Goal: Task Accomplishment & Management: Use online tool/utility

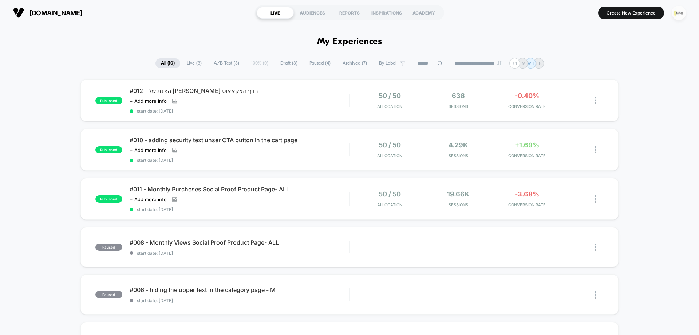
click at [684, 13] on img "button" at bounding box center [679, 13] width 14 height 14
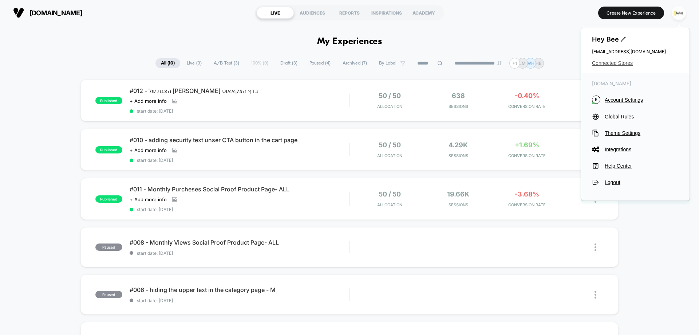
click at [612, 66] on span "Connected Stores" at bounding box center [635, 63] width 87 height 6
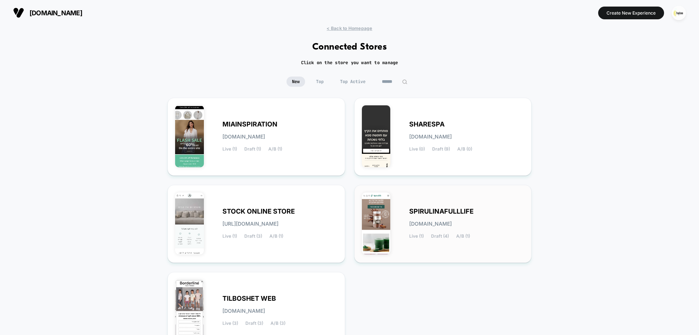
click at [405, 211] on div "SPIRULINAFULLLIFE [DOMAIN_NAME] Live (1) Draft (4) A/B (1)" at bounding box center [443, 223] width 162 height 63
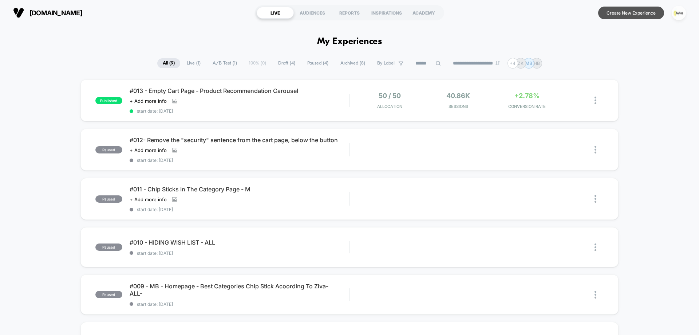
click at [635, 13] on button "Create New Experience" at bounding box center [631, 13] width 66 height 13
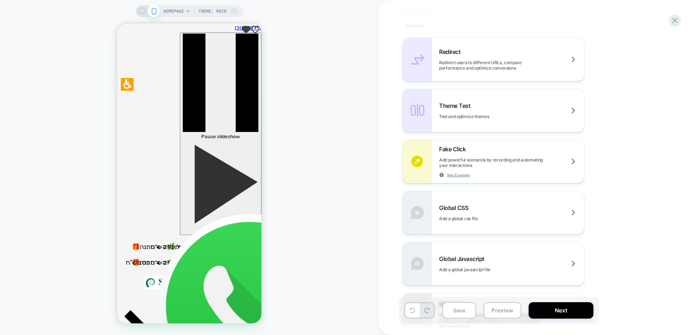
scroll to position [364, 0]
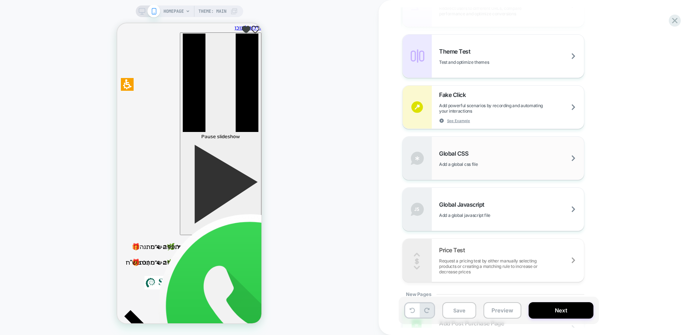
click at [478, 153] on div "Global CSS Add a global css file" at bounding box center [511, 158] width 145 height 17
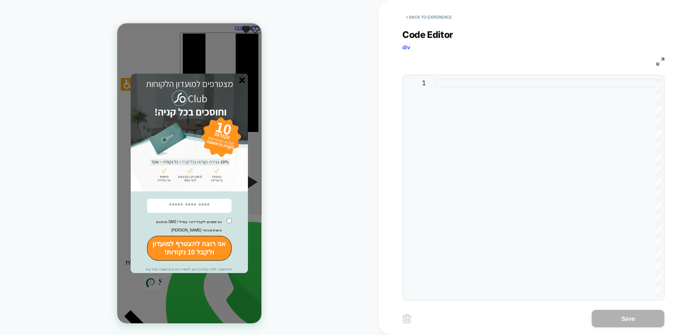
click at [491, 87] on div at bounding box center [548, 187] width 225 height 217
type textarea "**********"
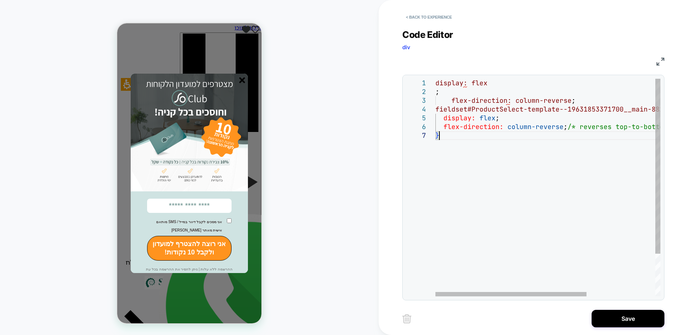
click at [477, 237] on div "display: flex ; flex-direction: column-reverse ; fieldset#ProductSelect-templat…" at bounding box center [599, 214] width 327 height 270
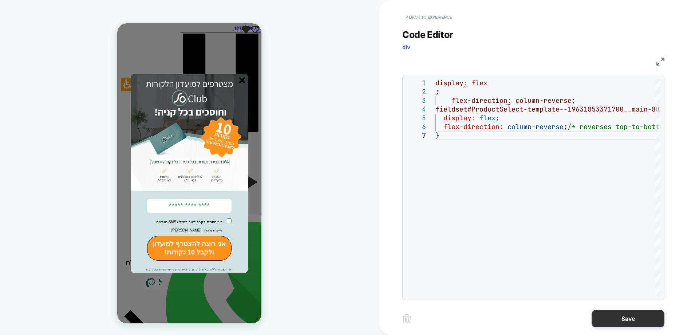
drag, startPoint x: 637, startPoint y: 315, endPoint x: 624, endPoint y: 308, distance: 14.8
click at [636, 315] on button "Save" at bounding box center [628, 318] width 73 height 17
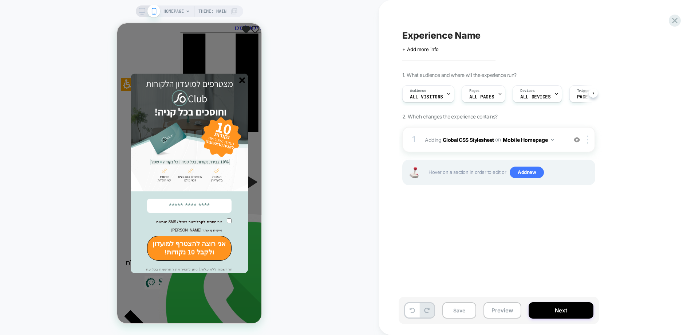
scroll to position [0, 0]
drag, startPoint x: 244, startPoint y: 82, endPoint x: 247, endPoint y: 86, distance: 4.6
click at [244, 82] on line "סגור" at bounding box center [242, 80] width 5 height 5
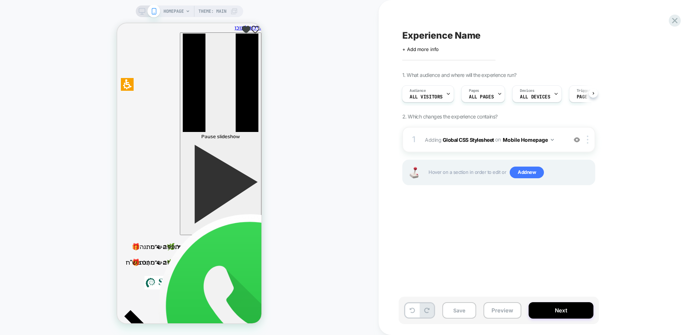
click at [178, 11] on span "HOMEPAGE" at bounding box center [174, 11] width 20 height 12
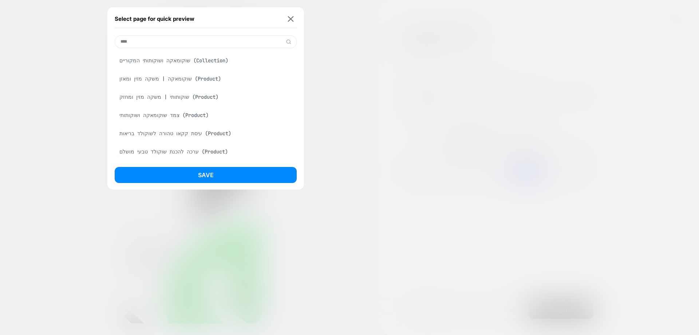
type input "****"
click at [173, 79] on div "שוקומאקה | משקה מזין ומאזן (Product)" at bounding box center [206, 79] width 182 height 14
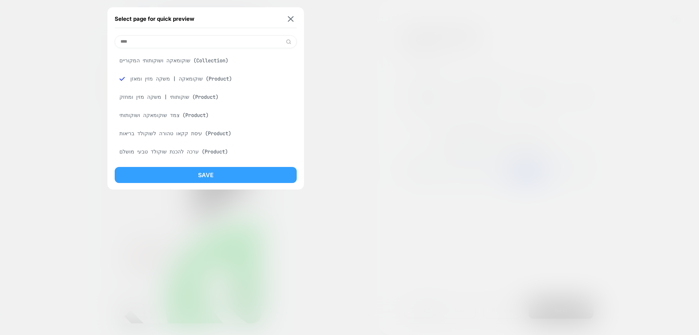
drag, startPoint x: 233, startPoint y: 177, endPoint x: 278, endPoint y: 208, distance: 54.0
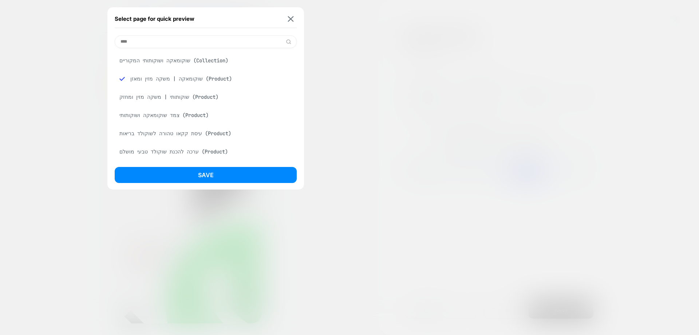
click at [233, 177] on button "Save" at bounding box center [206, 175] width 182 height 16
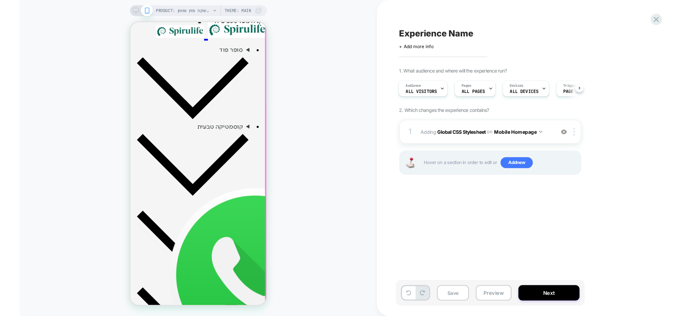
scroll to position [307, 0]
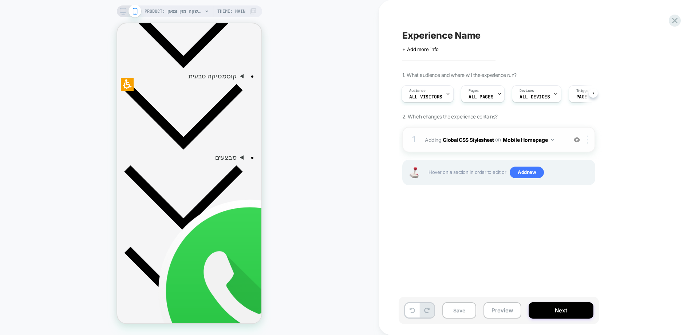
click at [588, 140] on img at bounding box center [587, 140] width 1 height 8
click at [617, 121] on div "1. What audience and where will the experience run? Audience All Visitors Pages…" at bounding box center [536, 137] width 266 height 131
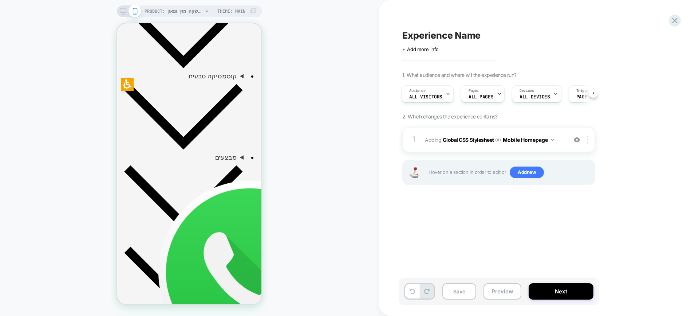
click at [285, 94] on div "PRODUCT: שוקומאקה | משקה מזין ומאזן PRODUCT: שוקומאקה | משקה מזין ומאזן Theme: …" at bounding box center [189, 157] width 379 height 301
click at [550, 141] on button "Mobile Homepage" at bounding box center [528, 139] width 51 height 11
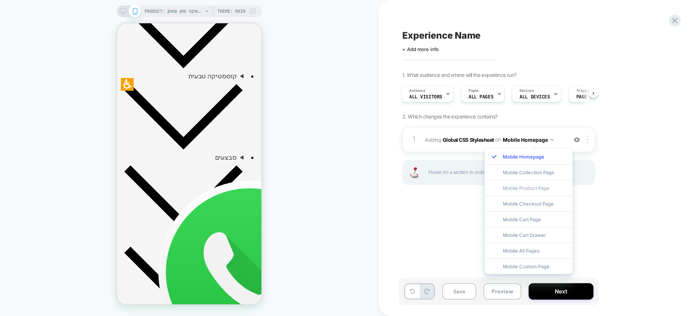
click at [543, 189] on div "Mobile Product Page" at bounding box center [529, 188] width 88 height 16
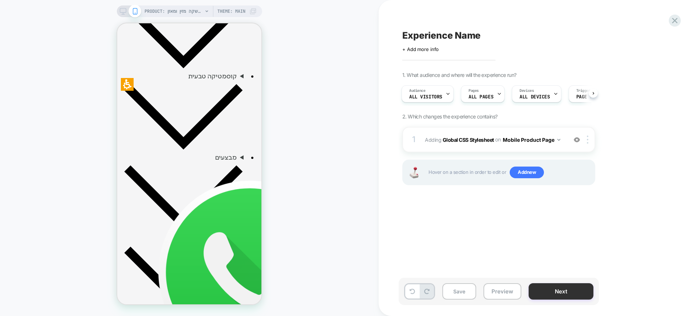
click at [562, 290] on button "Next" at bounding box center [561, 291] width 65 height 16
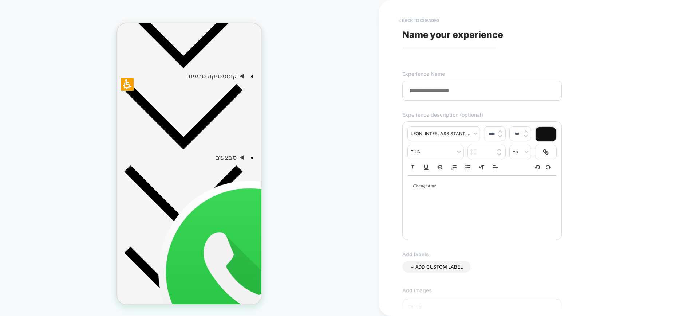
click at [431, 15] on button "< Back to changes" at bounding box center [419, 21] width 48 height 12
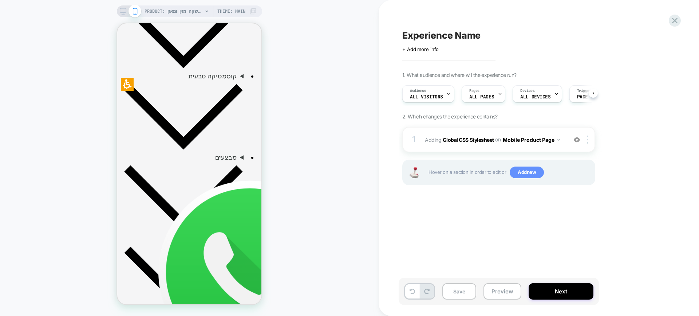
scroll to position [0, 0]
click at [460, 293] on button "Save" at bounding box center [460, 291] width 34 height 16
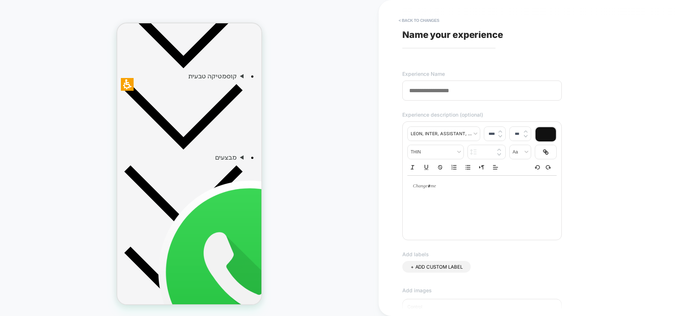
click at [445, 88] on input at bounding box center [483, 91] width 160 height 20
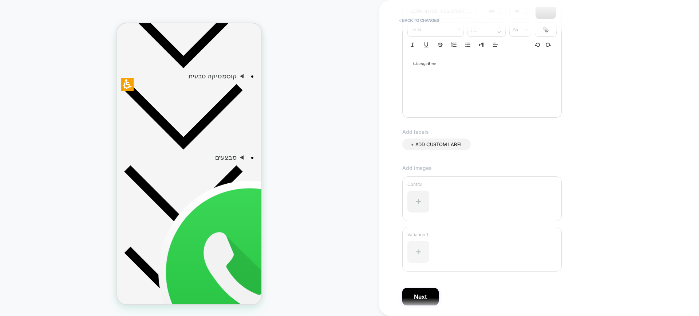
scroll to position [149, 0]
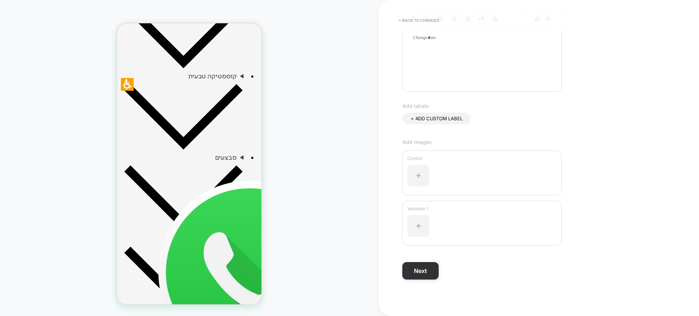
type input "******"
click at [431, 275] on button "Next" at bounding box center [421, 270] width 36 height 17
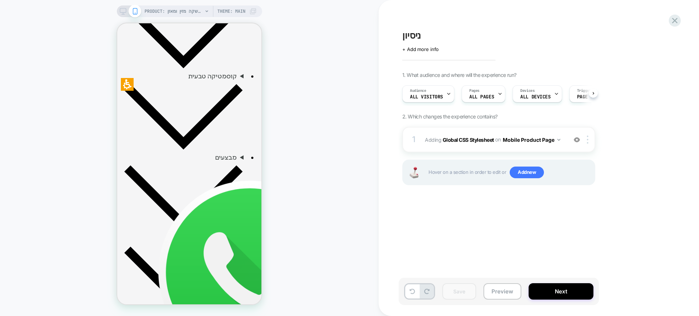
scroll to position [0, 0]
click at [560, 142] on button "Mobile Product Page" at bounding box center [532, 139] width 58 height 11
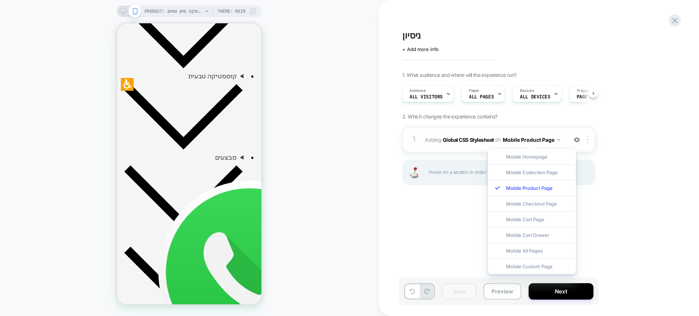
click at [560, 142] on button "Mobile Product Page" at bounding box center [532, 139] width 58 height 11
click at [588, 139] on img at bounding box center [587, 140] width 1 height 8
drag, startPoint x: 428, startPoint y: 226, endPoint x: 457, endPoint y: 217, distance: 30.1
click at [429, 224] on div "ניסיון Click to edit experience details + Add more info 1. What audience and wh…" at bounding box center [535, 157] width 273 height 301
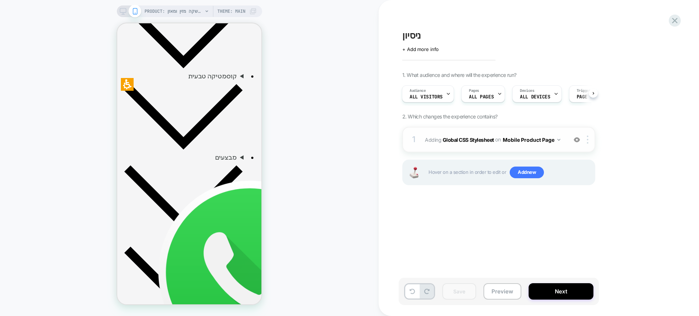
click at [588, 144] on div "1 Adding Global CSS Stylesheet on Mobile Product Page Add Before Add After Copy…" at bounding box center [499, 139] width 193 height 25
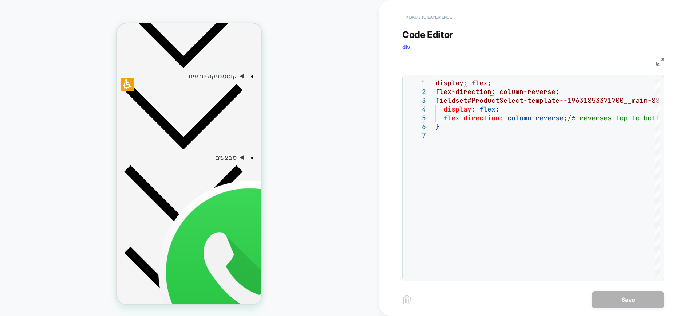
click at [434, 13] on button "< Back to experience" at bounding box center [429, 17] width 53 height 12
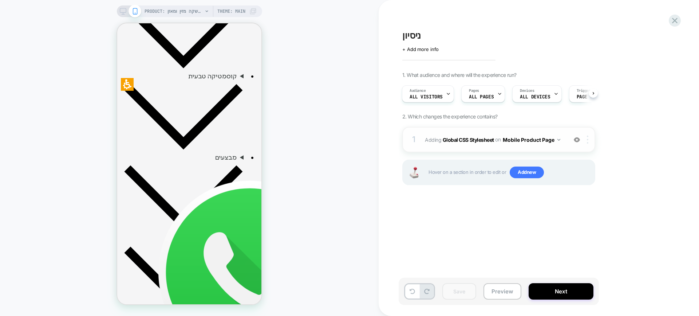
click at [588, 139] on img at bounding box center [587, 140] width 1 height 8
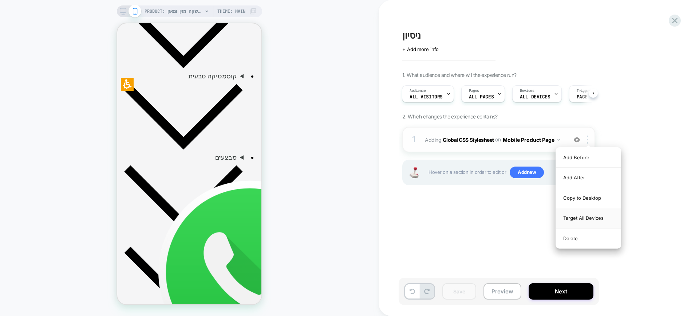
click at [585, 220] on div "Target All Devices" at bounding box center [588, 218] width 65 height 20
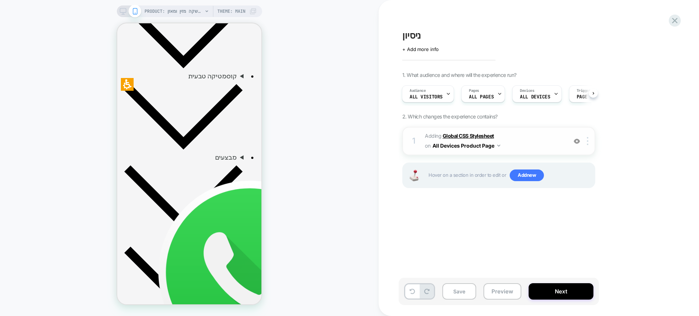
click at [463, 134] on b "Global CSS Stylesheet" at bounding box center [468, 136] width 51 height 6
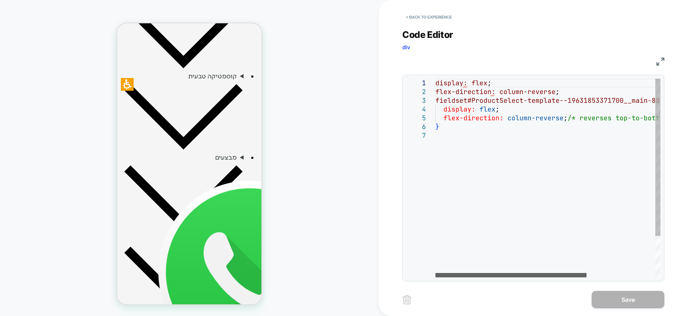
click at [493, 275] on div at bounding box center [511, 275] width 151 height 4
click at [446, 90] on div "display: flex ; flex-direction: column-reverse ; fieldset#ProductSelect-templat…" at bounding box center [599, 204] width 327 height 251
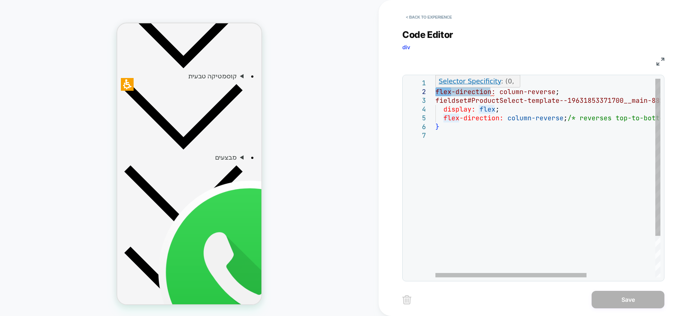
click at [459, 92] on div "display: flex ; flex-direction: column-reverse ; fieldset#ProductSelect-templat…" at bounding box center [599, 204] width 327 height 251
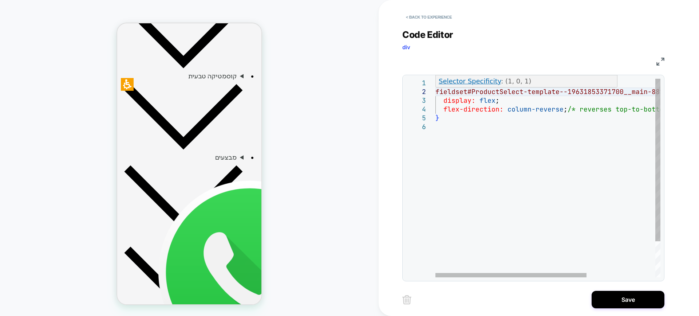
click at [458, 86] on div "Selector Specificity : (1, 0, 1)" at bounding box center [527, 81] width 182 height 12
click at [505, 146] on div "display: flex ; fieldset#ProductSelect-template--19631853371700__m ain-88279789…" at bounding box center [599, 200] width 327 height 242
click at [455, 82] on div "display: flex ; fieldset#ProductSelect-template--19631853371700__m ain-88279789…" at bounding box center [599, 200] width 327 height 242
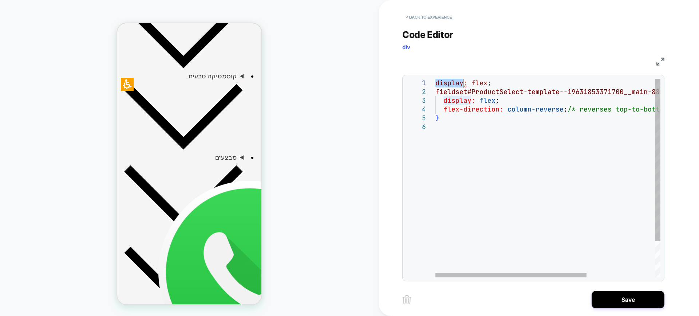
click at [455, 82] on div "display: flex ; fieldset#ProductSelect-template--19631853371700__m ain-88279789…" at bounding box center [599, 200] width 327 height 242
type textarea "**********"
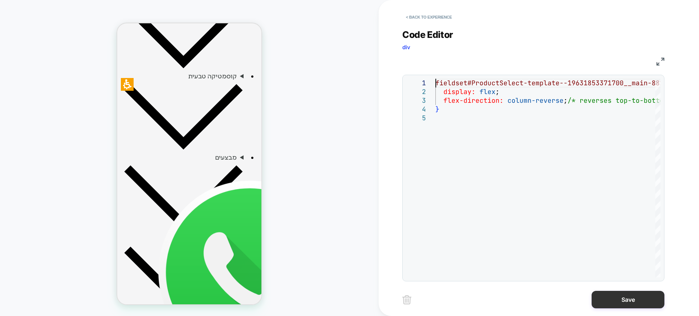
click at [634, 302] on button "Save" at bounding box center [628, 299] width 73 height 17
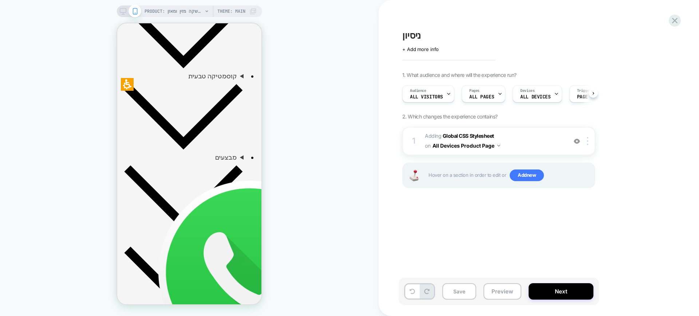
scroll to position [0, 0]
click at [458, 288] on button "Save" at bounding box center [460, 291] width 34 height 16
click at [300, 119] on div "PRODUCT: שוקומאקה | משקה מזין ומאזן PRODUCT: שוקומאקה | משקה מזין ומאזן Theme: …" at bounding box center [189, 157] width 379 height 301
click at [313, 125] on div "PRODUCT: שוקומאקה | משקה מזין ומאזן PRODUCT: שוקומאקה | משקה מזין ומאזן Theme: …" at bounding box center [189, 157] width 379 height 301
click at [292, 95] on div "PRODUCT: שוקומאקה | משקה מזין ומאזן PRODUCT: שוקומאקה | משקה מזין ומאזן Theme: …" at bounding box center [189, 157] width 379 height 301
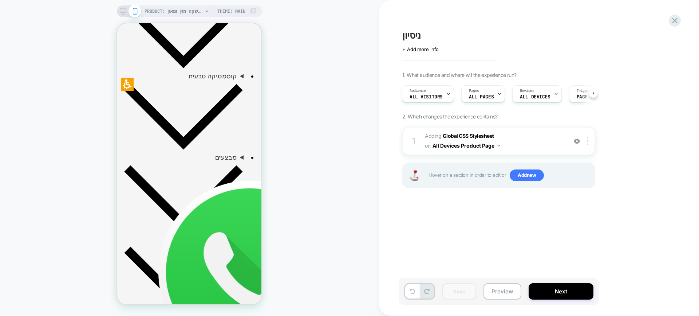
click at [122, 9] on icon at bounding box center [123, 11] width 7 height 7
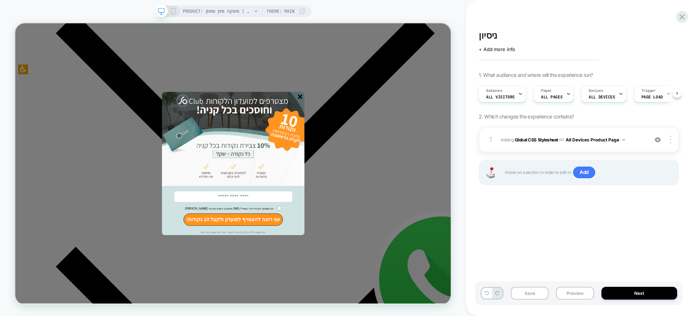
click at [396, 118] on icon "סגור" at bounding box center [395, 121] width 6 height 6
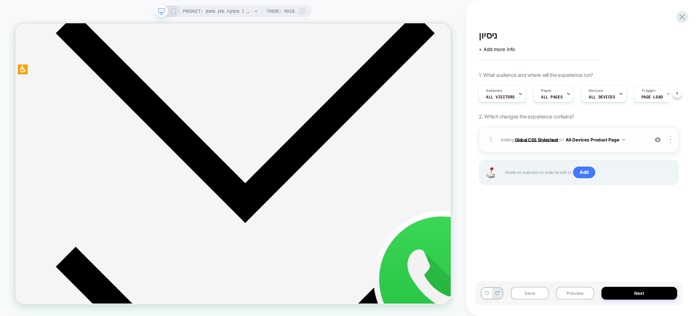
click at [533, 139] on b "Global CSS Stylesheet" at bounding box center [536, 139] width 43 height 5
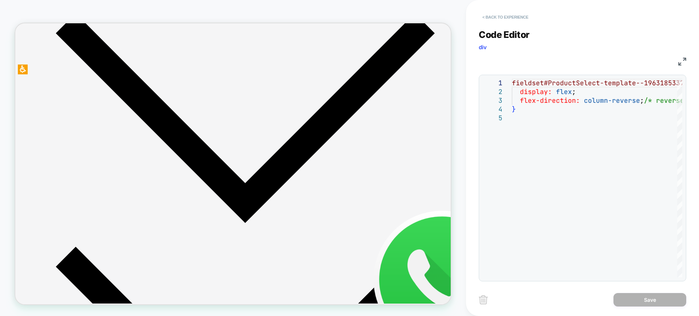
click at [518, 13] on button "< Back to experience" at bounding box center [505, 17] width 53 height 12
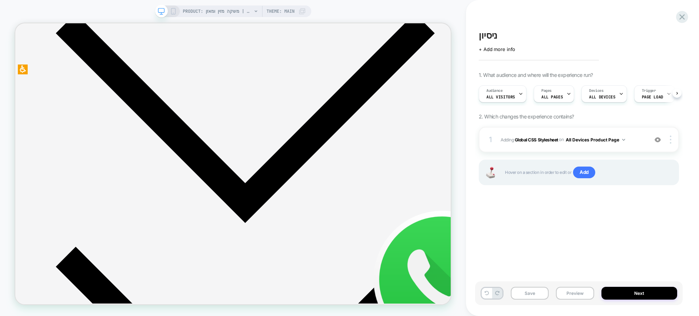
scroll to position [0, 0]
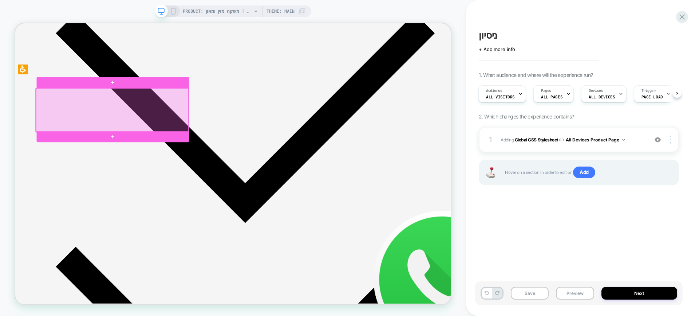
click at [150, 146] on div at bounding box center [144, 139] width 203 height 58
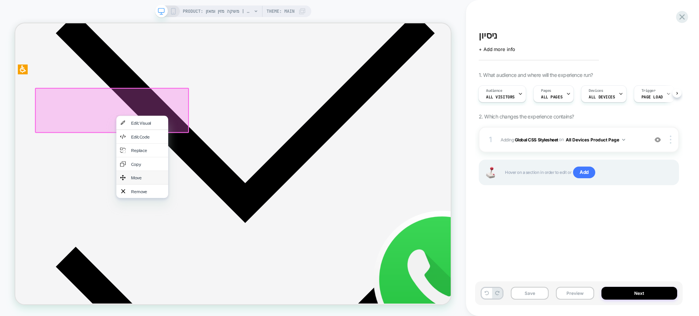
click at [176, 228] on div "Move" at bounding box center [184, 229] width 69 height 18
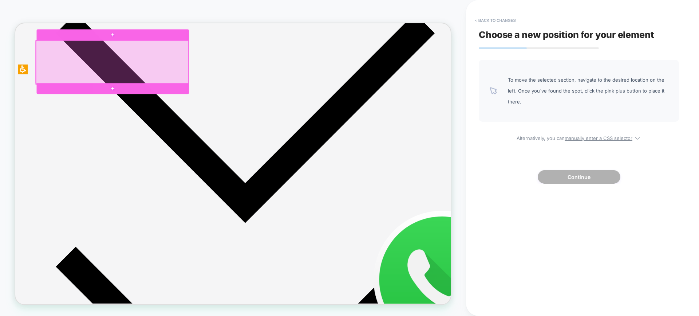
click at [122, 99] on div at bounding box center [144, 75] width 203 height 58
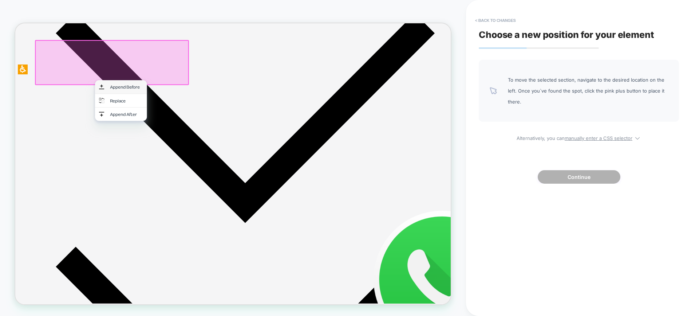
click at [157, 110] on div "Append Before" at bounding box center [163, 108] width 44 height 8
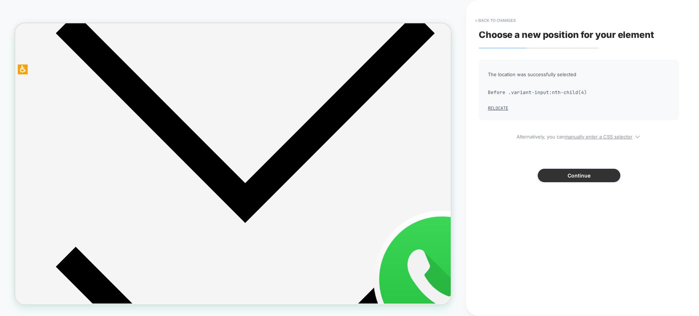
click at [585, 181] on button "Continue" at bounding box center [579, 175] width 83 height 13
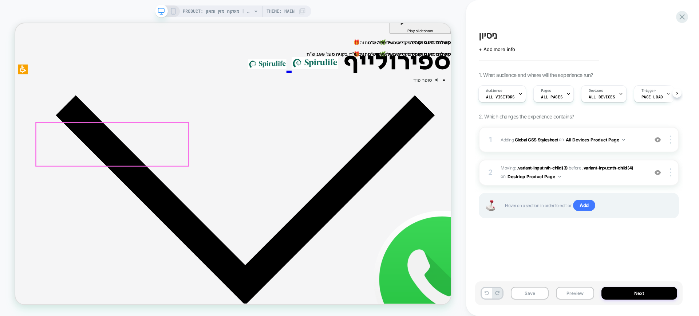
scroll to position [271, 0]
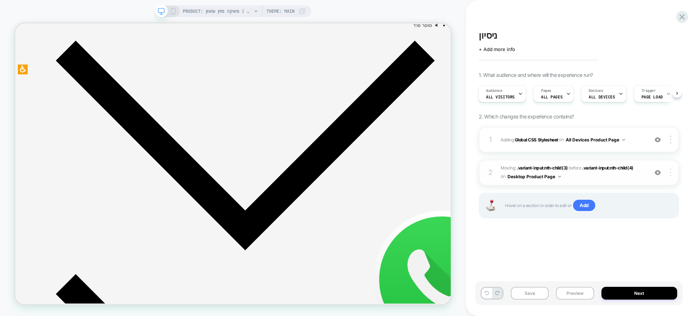
click at [671, 172] on img at bounding box center [670, 172] width 1 height 8
click at [670, 176] on img at bounding box center [670, 172] width 1 height 8
click at [627, 191] on div "Delete" at bounding box center [627, 192] width 65 height 20
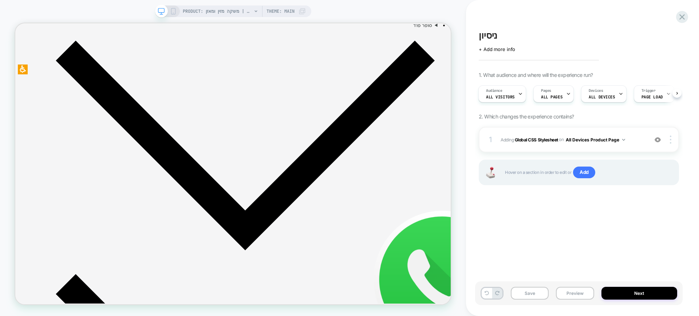
click at [504, 219] on div "ניסיון Click to edit experience details + Add more info 1. What audience and wh…" at bounding box center [579, 157] width 208 height 301
click at [686, 19] on icon at bounding box center [683, 17] width 10 height 10
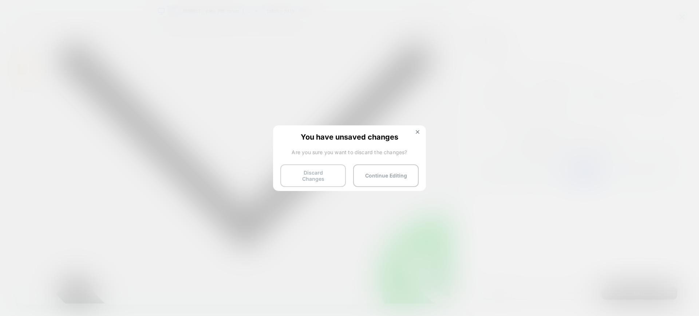
click at [326, 174] on button "Discard Changes" at bounding box center [313, 175] width 66 height 23
